Goal: Check status: Check status

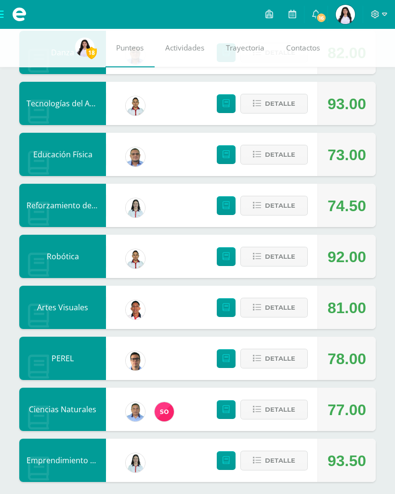
scroll to position [543, 0]
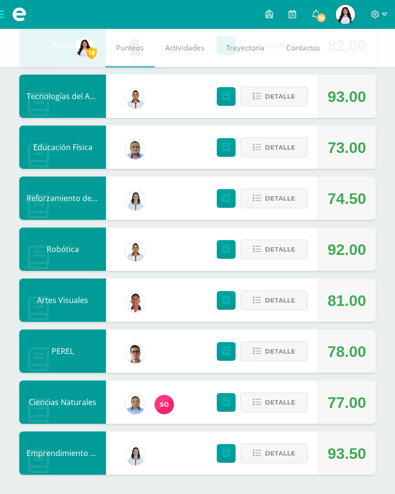
click at [286, 452] on span "Detalle" at bounding box center [280, 454] width 30 height 18
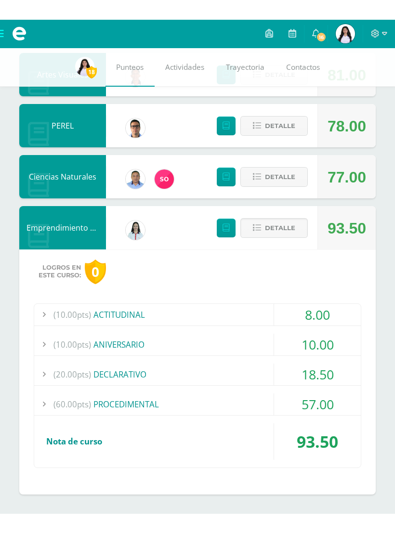
scroll to position [749, 0]
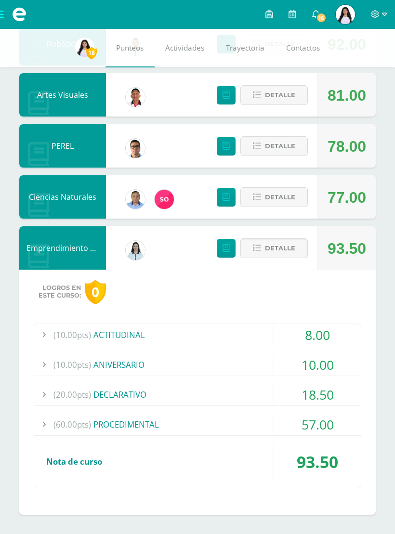
click at [226, 422] on div "(60.00pts) PROCEDIMENTAL" at bounding box center [197, 424] width 326 height 22
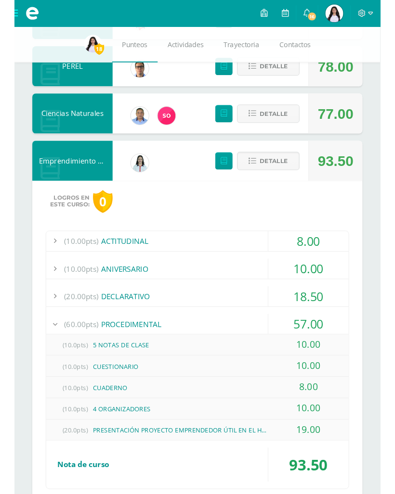
scroll to position [863, 0]
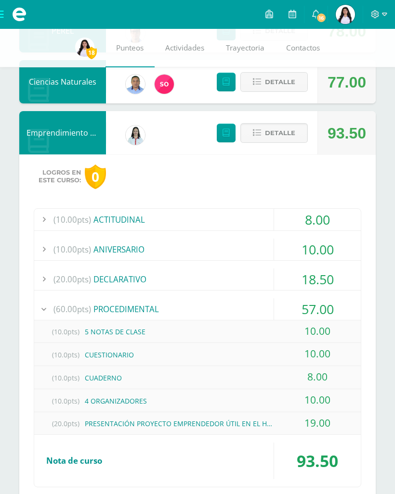
click at [321, 215] on div "8.00" at bounding box center [317, 220] width 87 height 22
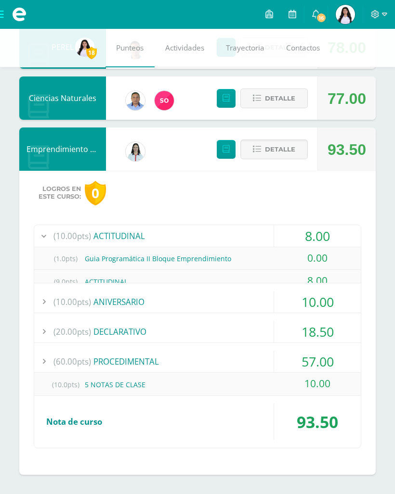
scroll to position [833, 0]
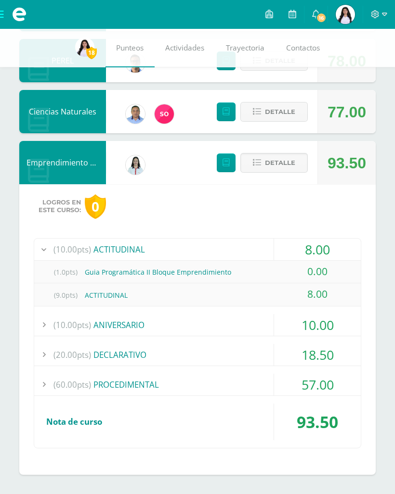
click at [323, 326] on div "10.00" at bounding box center [317, 325] width 87 height 22
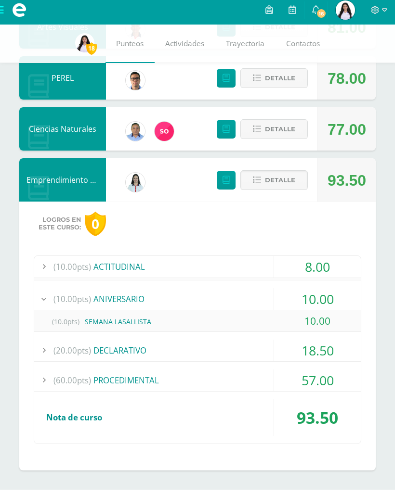
scroll to position [811, 0]
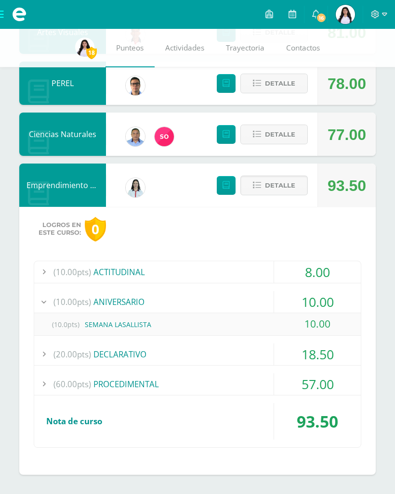
click at [323, 357] on div "18.50" at bounding box center [317, 355] width 87 height 22
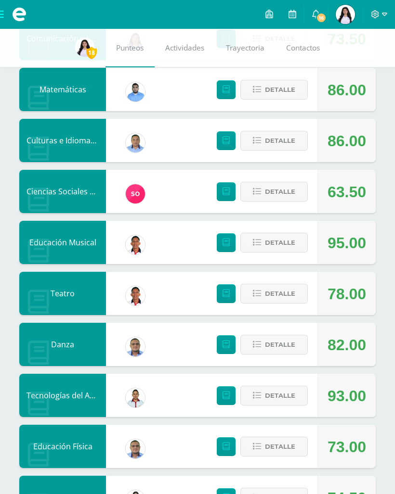
scroll to position [0, 0]
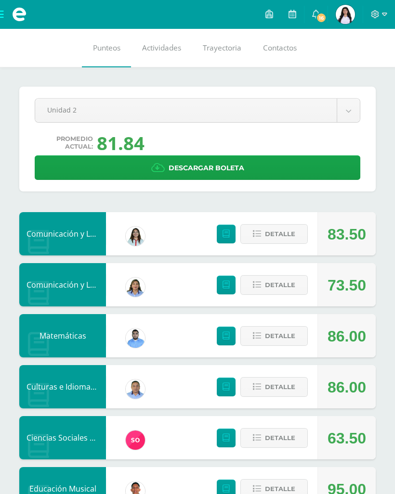
click at [333, 173] on link "Descargar boleta" at bounding box center [197, 167] width 325 height 25
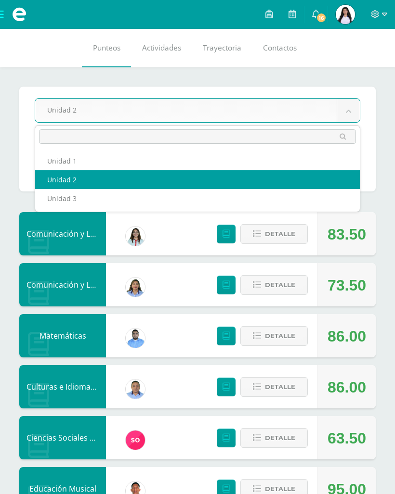
select select "Unidad 3"
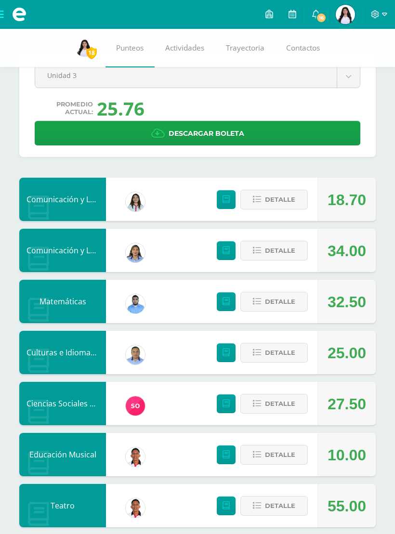
scroll to position [31, 0]
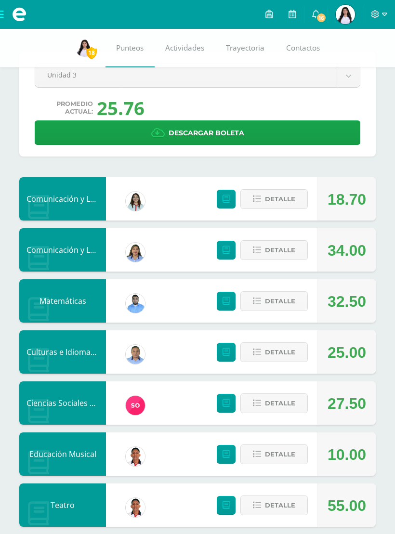
click at [76, 134] on link "Descargar boleta" at bounding box center [197, 132] width 325 height 25
